Goal: Information Seeking & Learning: Learn about a topic

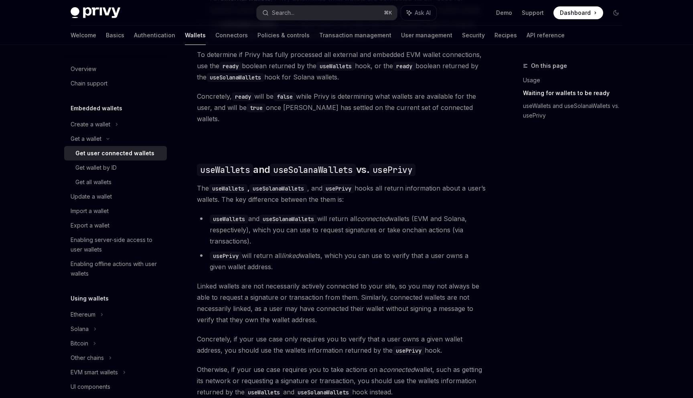
scroll to position [686, 0]
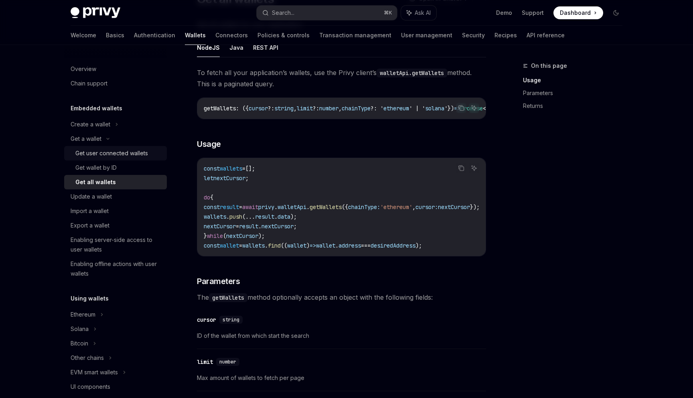
scroll to position [84, 0]
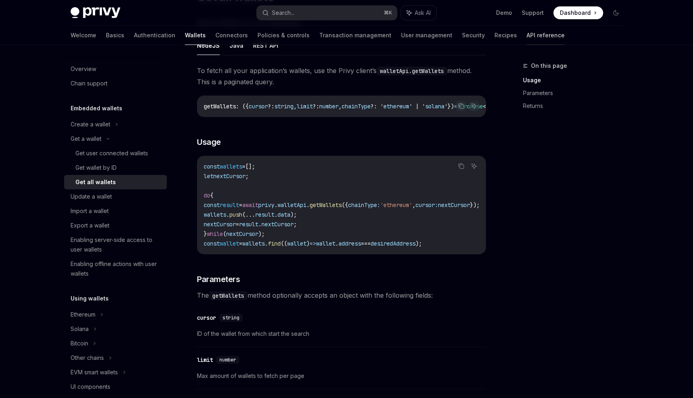
click at [527, 37] on link "API reference" at bounding box center [546, 35] width 38 height 19
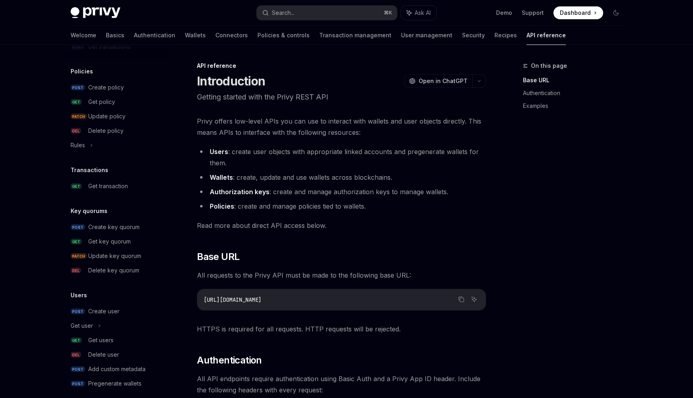
scroll to position [431, 0]
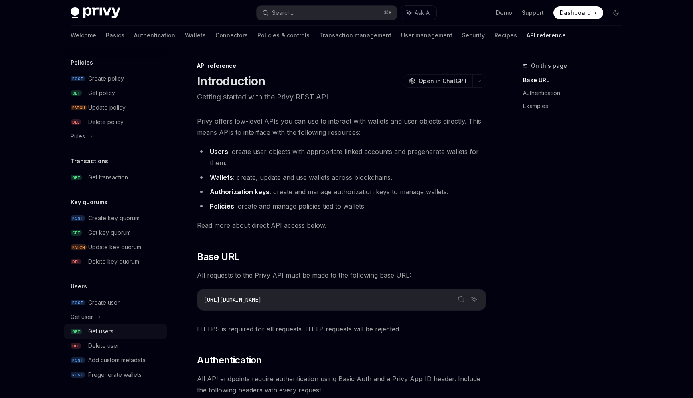
click at [105, 324] on link "GET Get users" at bounding box center [115, 331] width 103 height 14
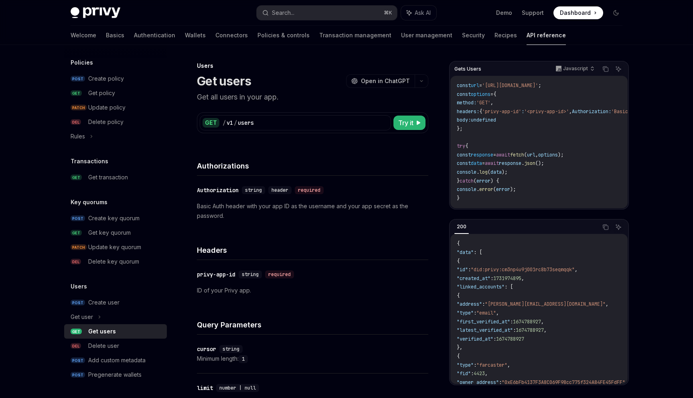
click at [106, 327] on div "Get users" at bounding box center [102, 331] width 28 height 10
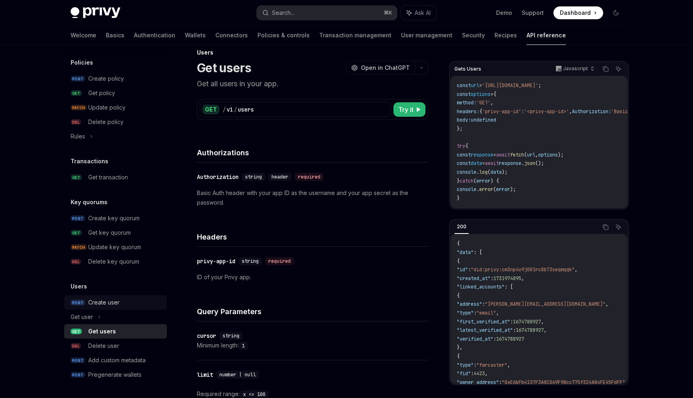
scroll to position [70, 0]
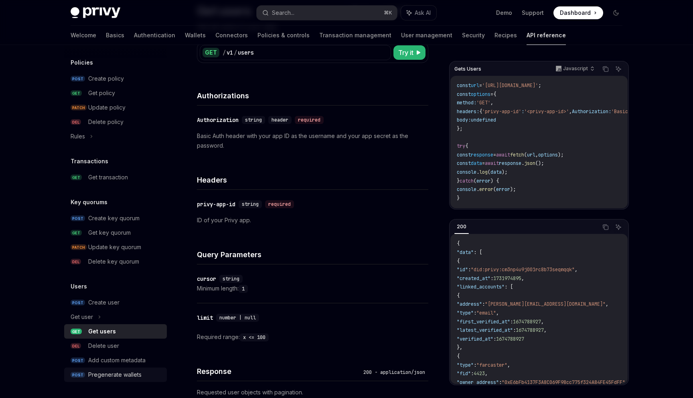
click at [121, 367] on link "POST Pregenerate wallets" at bounding box center [115, 374] width 103 height 14
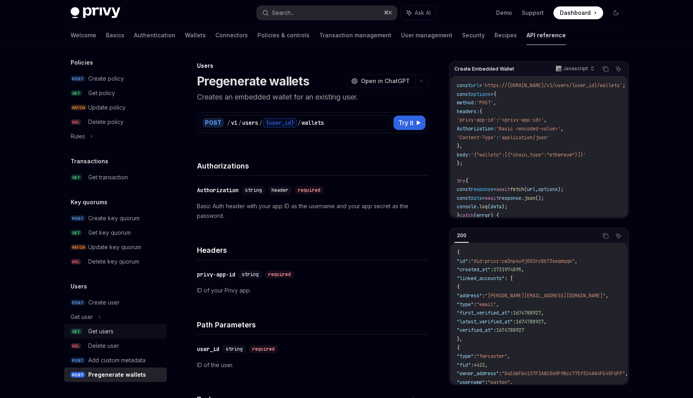
click at [113, 327] on div "Get users" at bounding box center [125, 331] width 74 height 10
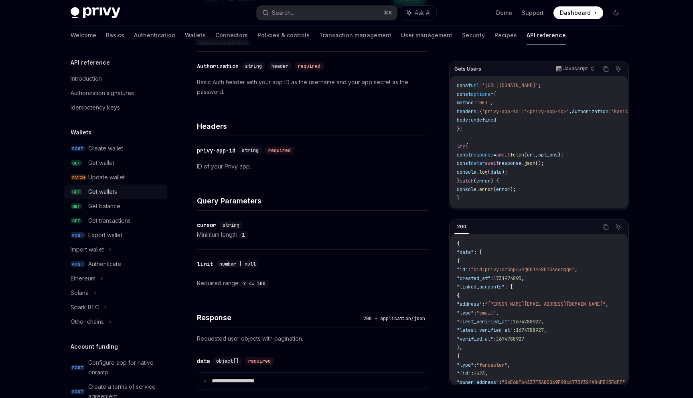
click at [111, 192] on div "Get wallets" at bounding box center [102, 192] width 29 height 10
type textarea "*"
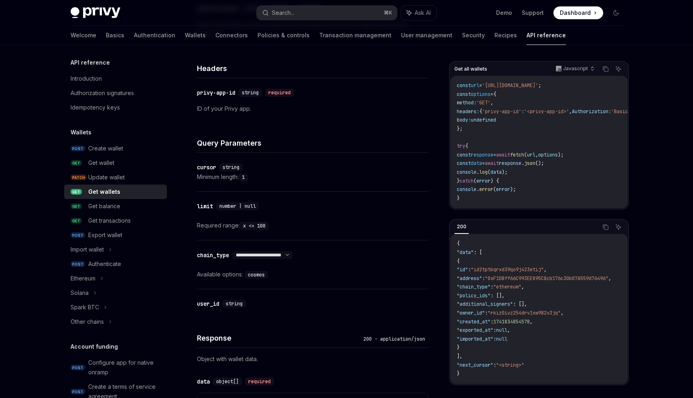
scroll to position [1, 0]
click at [490, 289] on span ""chain_type"" at bounding box center [474, 287] width 34 height 6
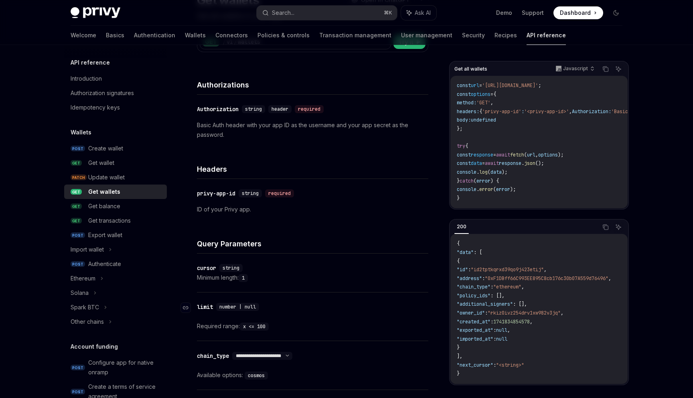
scroll to position [11, 0]
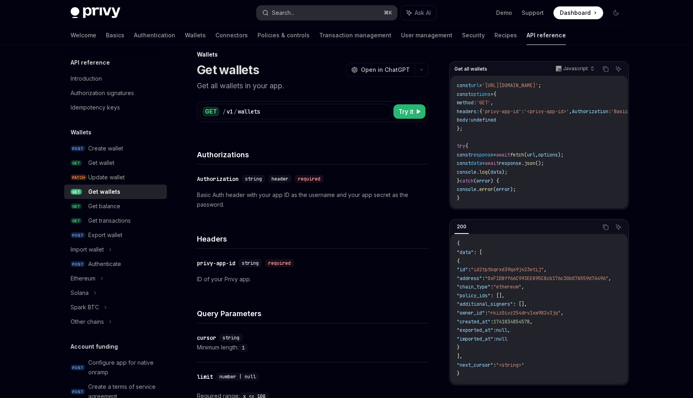
click at [305, 12] on button "Search... ⌘ K" at bounding box center [327, 13] width 140 height 14
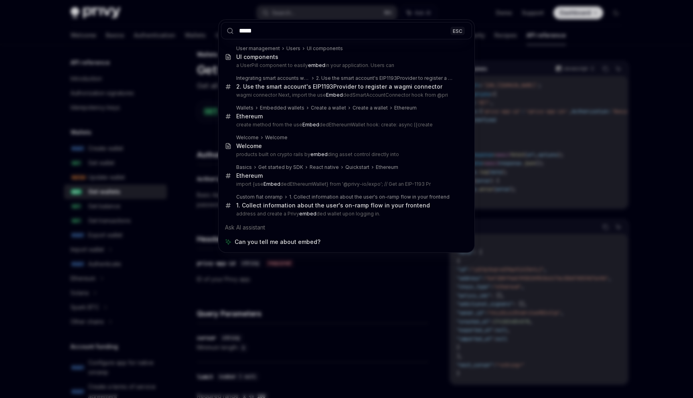
type input "*****"
click at [178, 111] on div "***** ESC User management Users UI components UI components a UserPill componen…" at bounding box center [346, 199] width 693 height 398
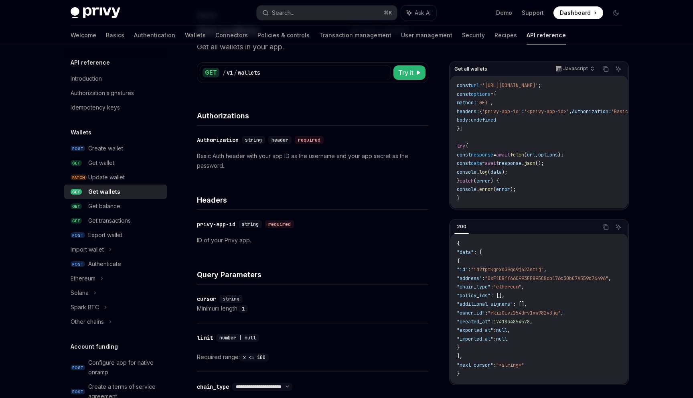
scroll to position [51, 0]
click at [113, 288] on div "Solana" at bounding box center [115, 293] width 103 height 14
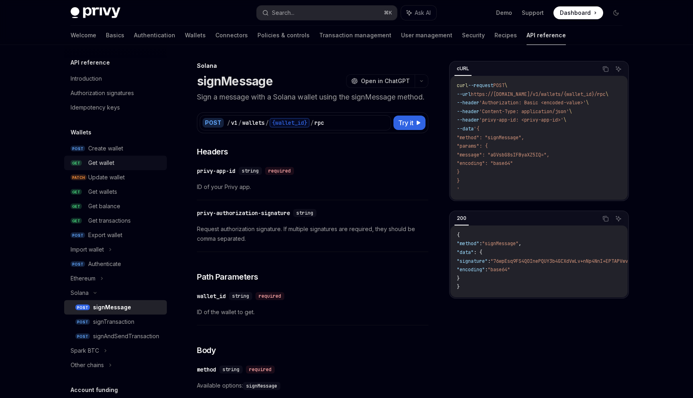
click at [108, 161] on div "Get wallet" at bounding box center [101, 163] width 26 height 10
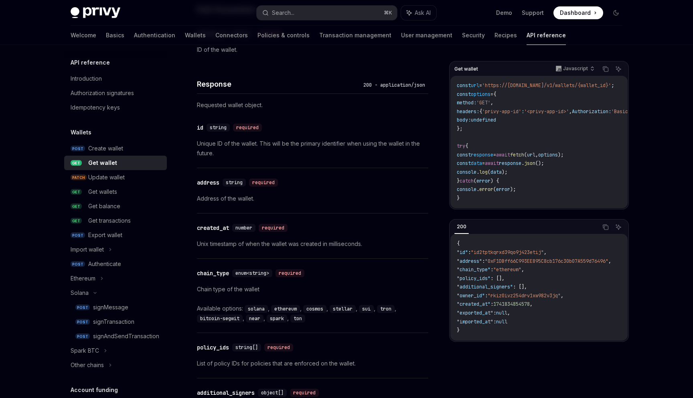
scroll to position [320, 0]
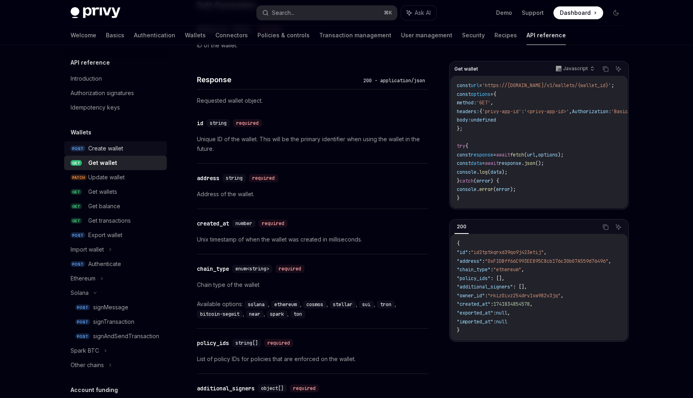
click at [119, 142] on link "POST Create wallet" at bounding box center [115, 148] width 103 height 14
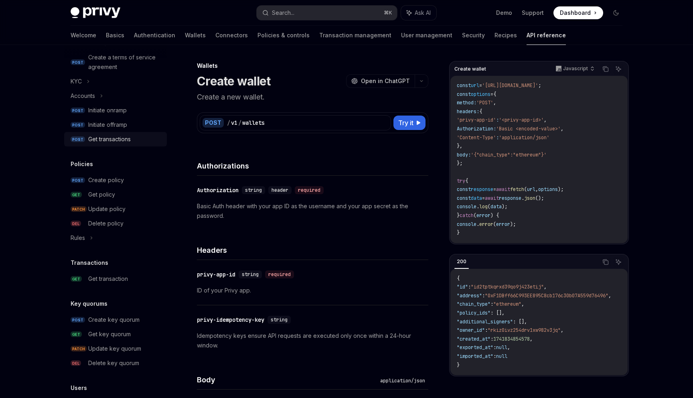
scroll to position [465, 0]
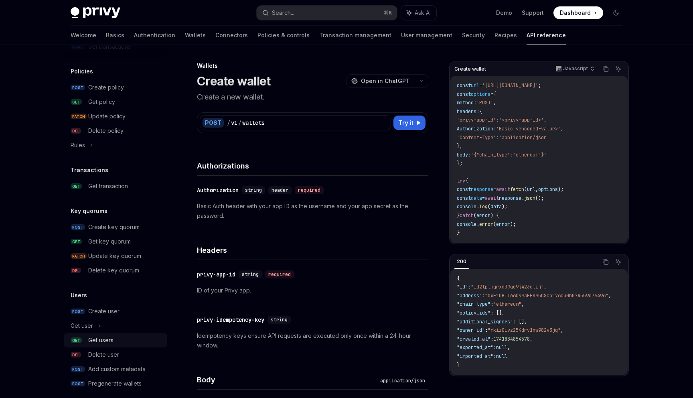
click at [113, 333] on link "GET Get users" at bounding box center [115, 340] width 103 height 14
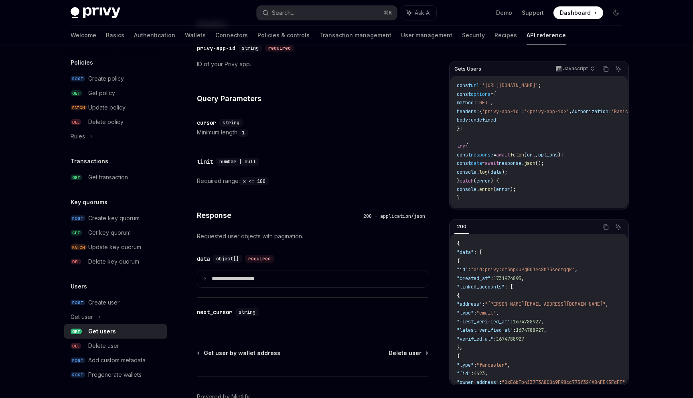
scroll to position [273, 0]
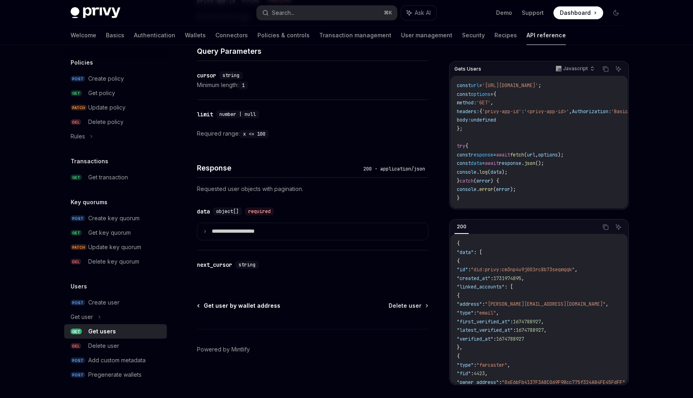
click at [233, 302] on span "Get user by wallet address" at bounding box center [242, 306] width 77 height 8
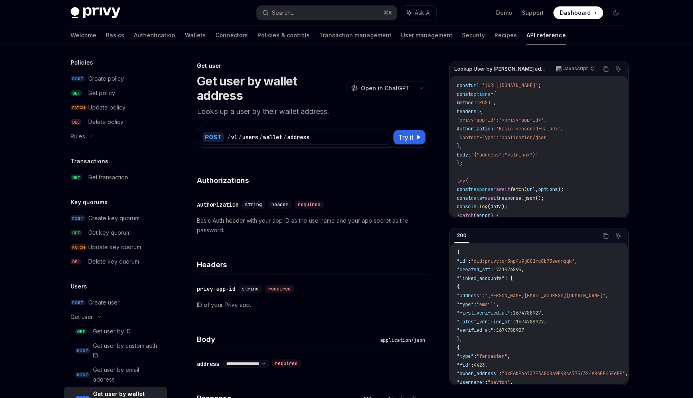
scroll to position [561, 0]
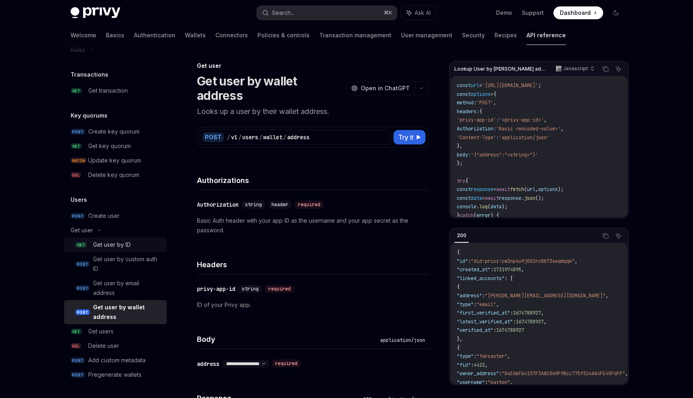
click at [130, 246] on div "Get user by ID" at bounding box center [112, 245] width 38 height 10
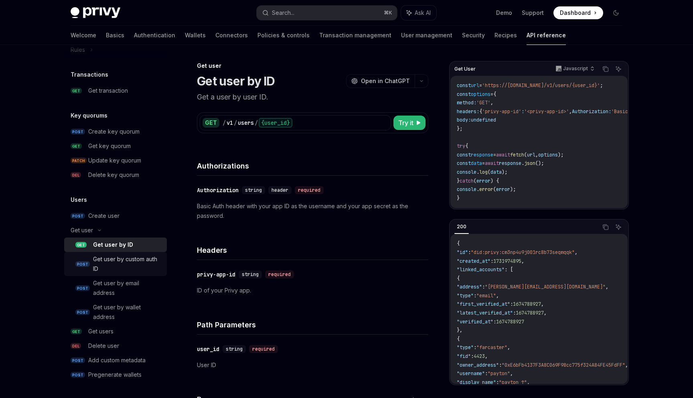
click at [132, 259] on div "Get user by custom auth ID" at bounding box center [127, 263] width 69 height 19
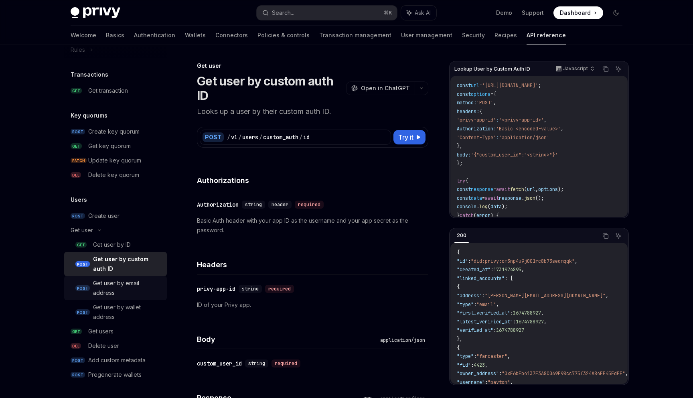
click at [132, 287] on div "Get user by email address" at bounding box center [127, 287] width 69 height 19
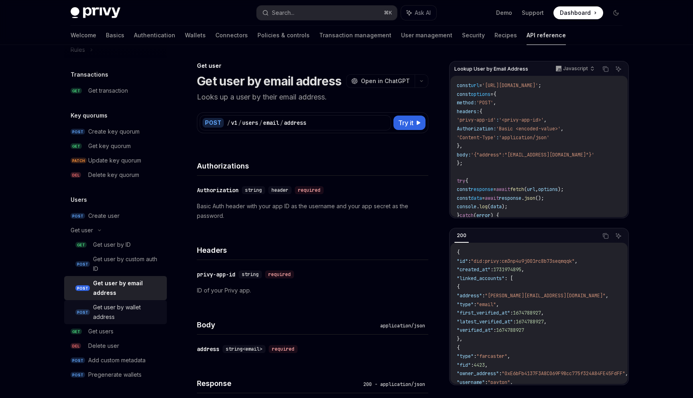
click at [136, 302] on link "POST Get user by wallet address" at bounding box center [115, 312] width 103 height 24
type textarea "*"
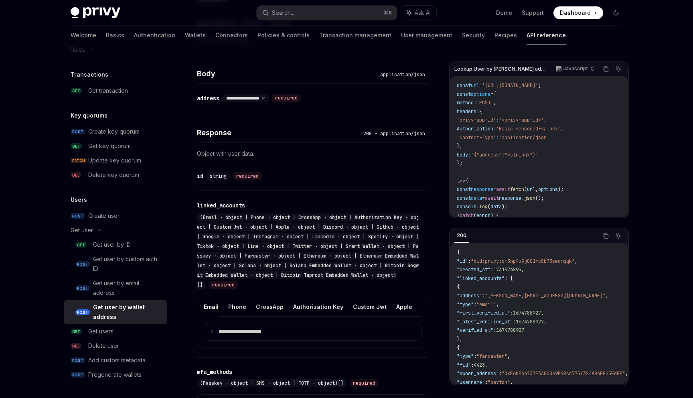
scroll to position [275, 0]
